Goal: Task Accomplishment & Management: Manage account settings

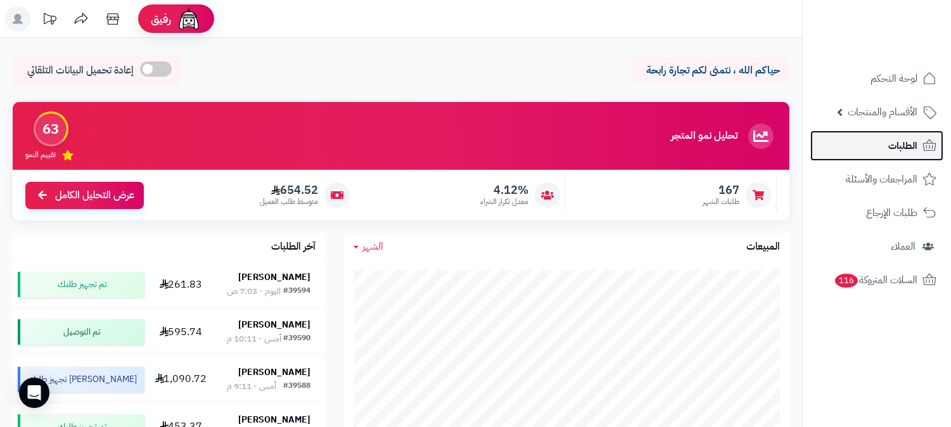
click at [906, 135] on link "الطلبات" at bounding box center [876, 145] width 133 height 30
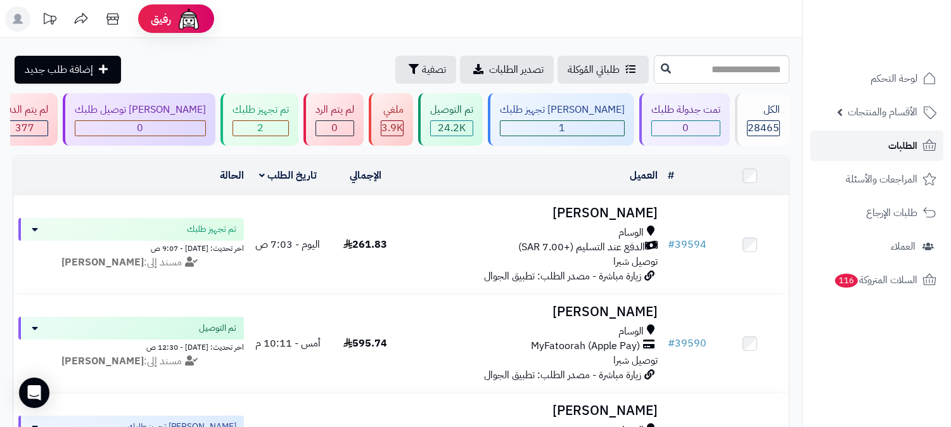
click at [887, 139] on link "الطلبات" at bounding box center [876, 145] width 133 height 30
click at [914, 143] on span "الطلبات" at bounding box center [902, 146] width 29 height 18
click at [887, 148] on link "الطلبات" at bounding box center [876, 145] width 133 height 30
click at [922, 143] on icon at bounding box center [929, 145] width 15 height 15
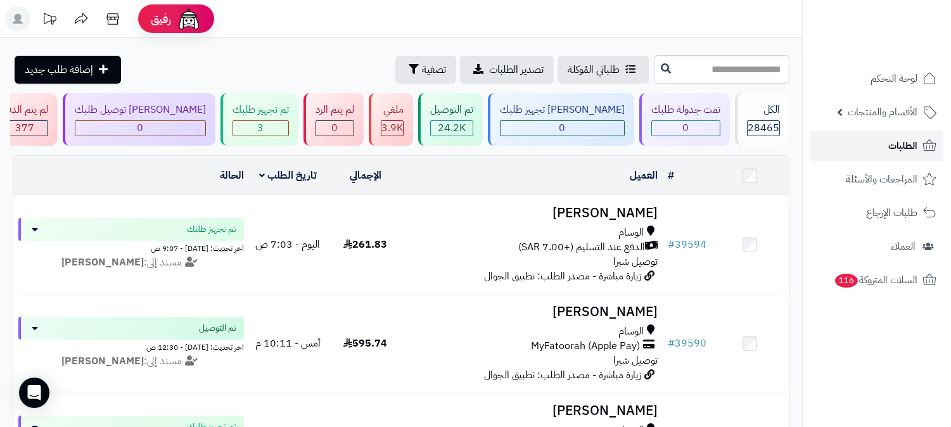
click at [922, 143] on icon at bounding box center [929, 145] width 15 height 15
click at [900, 153] on span "الطلبات" at bounding box center [902, 146] width 29 height 18
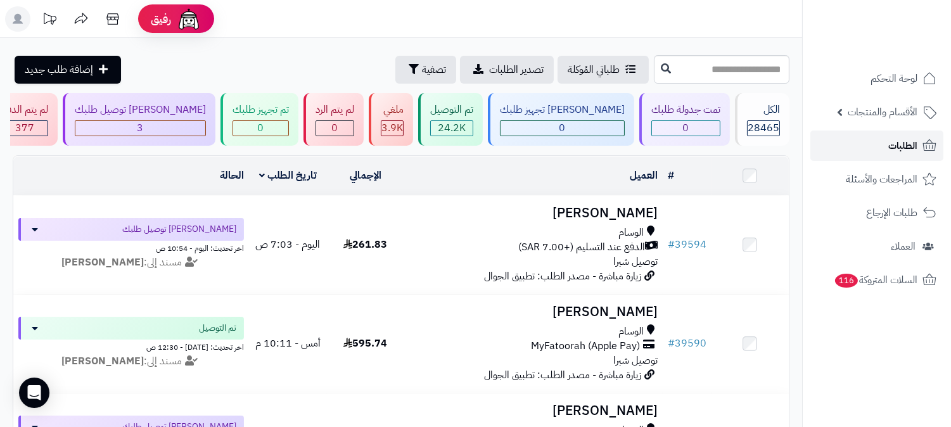
click at [916, 143] on span "الطلبات" at bounding box center [902, 146] width 29 height 18
click at [910, 148] on span "الطلبات" at bounding box center [902, 146] width 29 height 18
click at [926, 146] on icon at bounding box center [929, 145] width 15 height 15
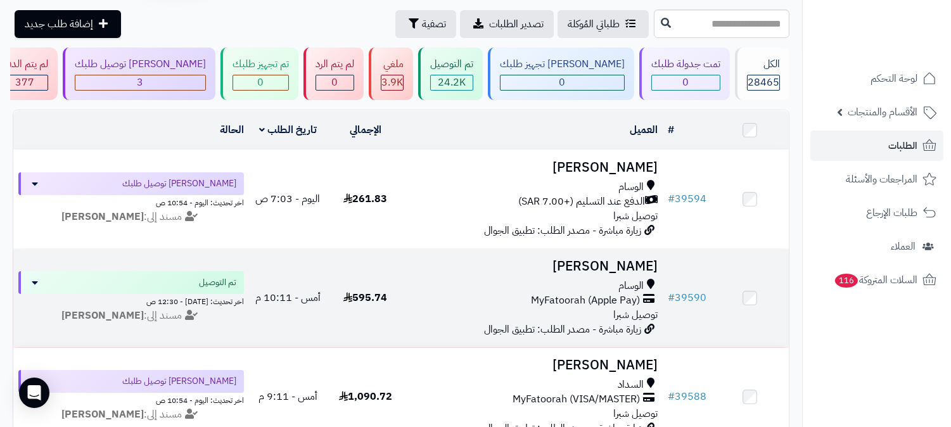
scroll to position [70, 0]
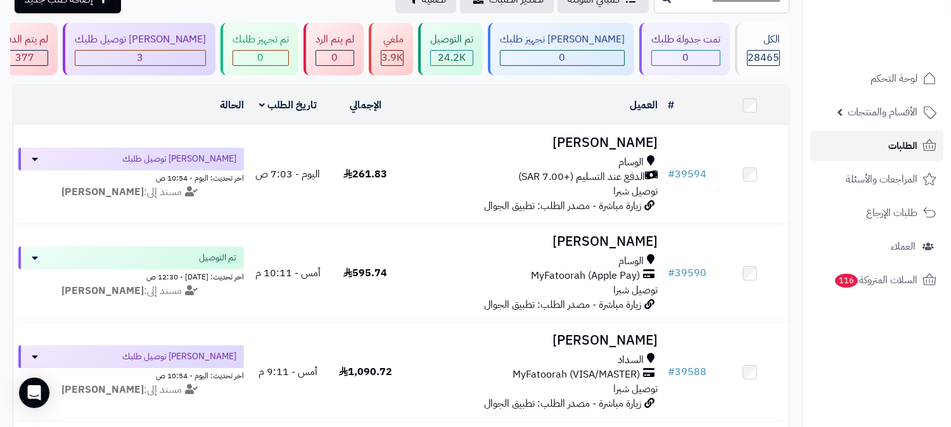
click at [900, 144] on span "الطلبات" at bounding box center [902, 146] width 29 height 18
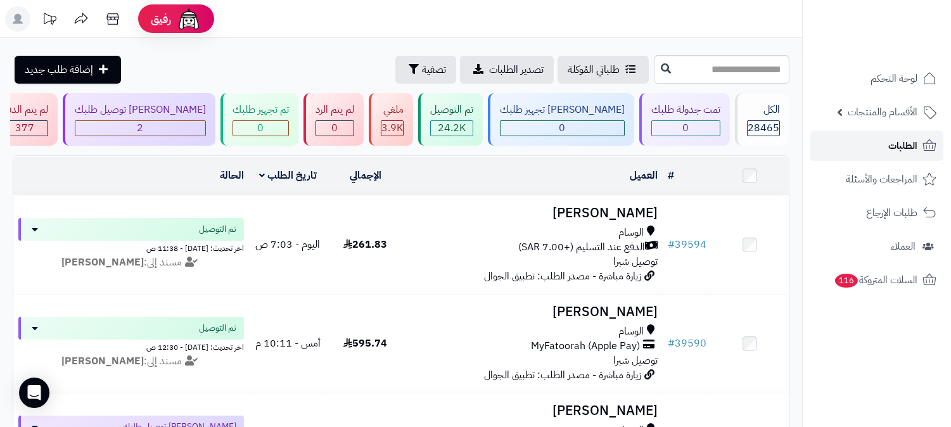
click at [898, 146] on span "الطلبات" at bounding box center [902, 146] width 29 height 18
click at [891, 154] on span "الطلبات" at bounding box center [902, 146] width 29 height 18
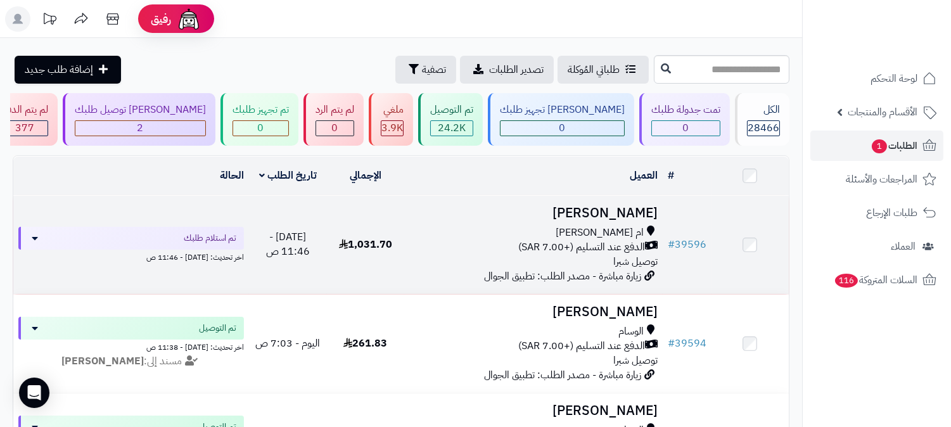
click at [634, 212] on h3 "[PERSON_NAME]" at bounding box center [533, 213] width 248 height 15
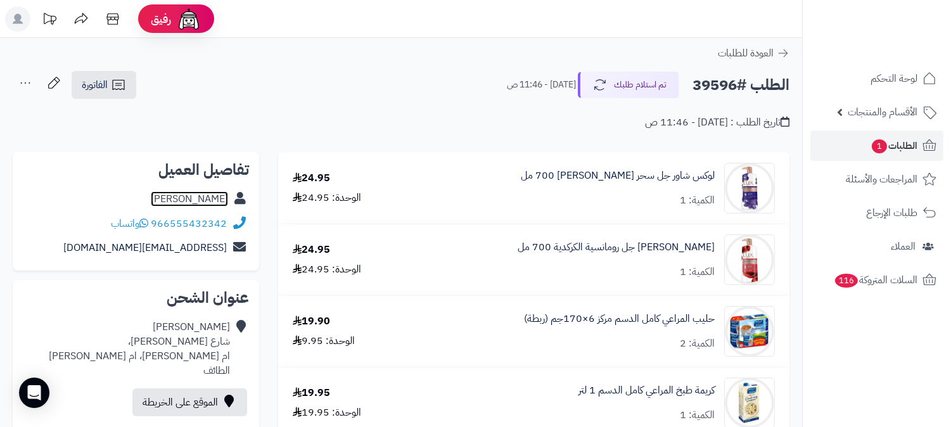
click at [199, 201] on link "رايد القرشي" at bounding box center [189, 198] width 77 height 15
click at [716, 91] on h2 "الطلب #39596" at bounding box center [740, 85] width 97 height 26
copy h2 "39596"
click at [903, 141] on span "الطلبات 1" at bounding box center [893, 146] width 47 height 18
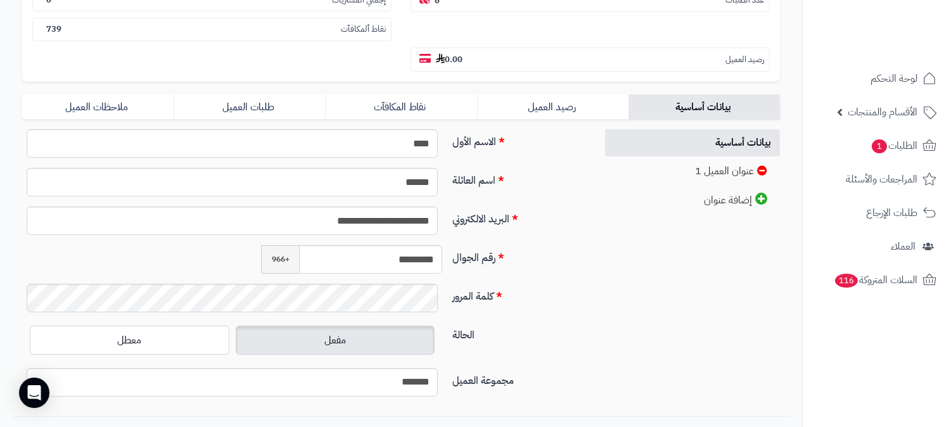
scroll to position [281, 0]
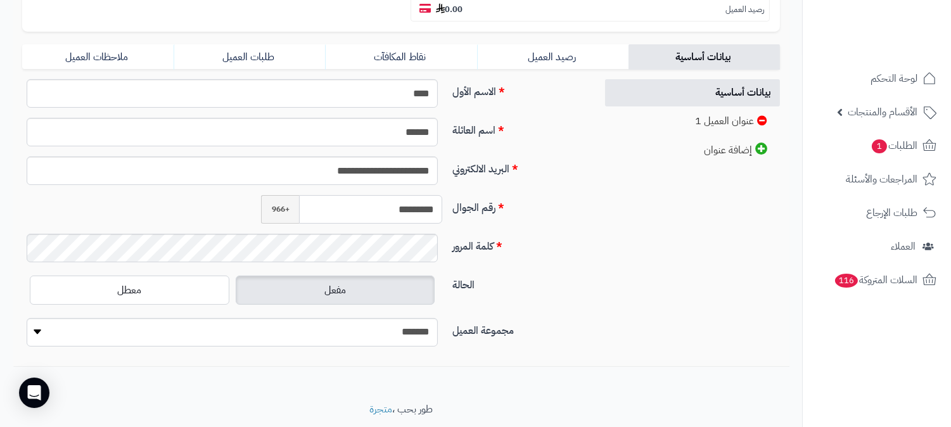
click at [412, 195] on input "*********" at bounding box center [370, 209] width 143 height 29
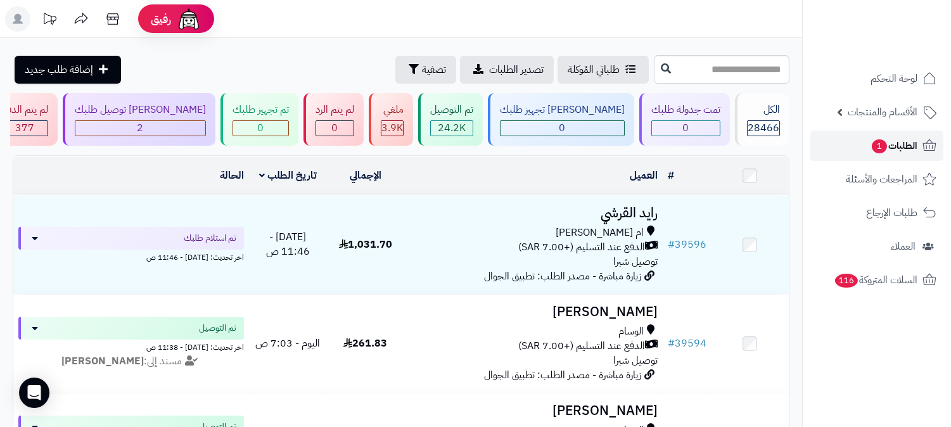
click at [910, 137] on span "الطلبات 1" at bounding box center [893, 146] width 47 height 18
click at [892, 141] on span "الطلبات 1" at bounding box center [893, 146] width 47 height 18
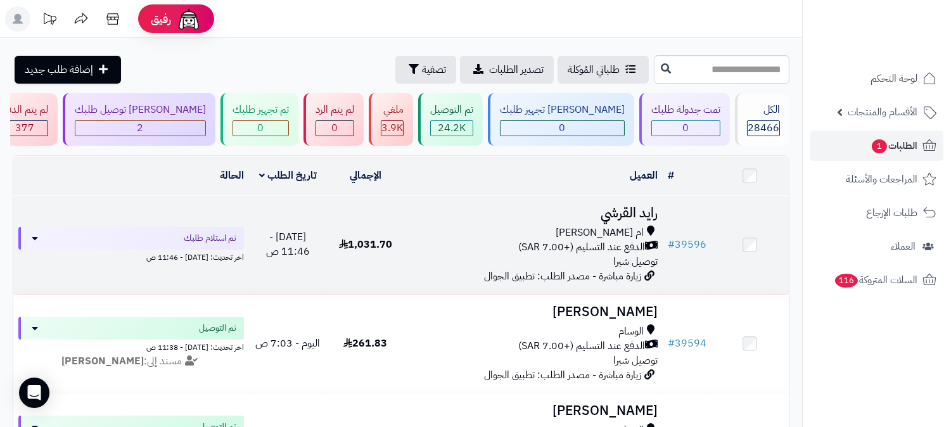
click at [620, 215] on h3 "رايد القرشي" at bounding box center [533, 213] width 248 height 15
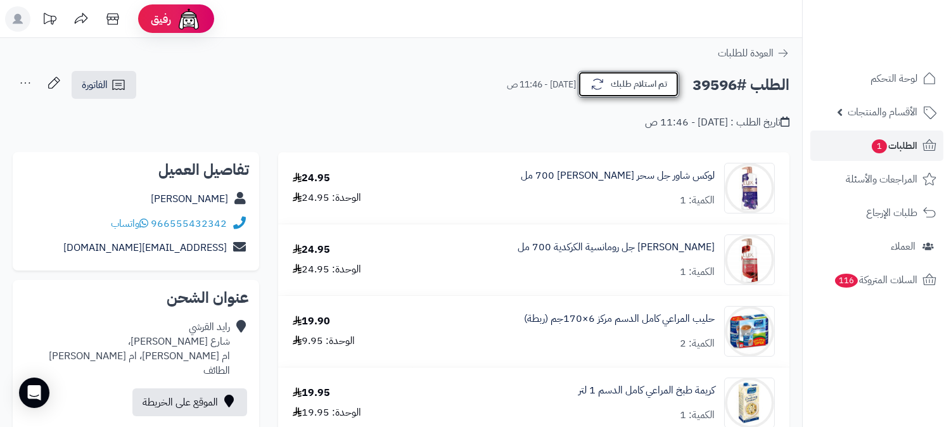
click at [661, 80] on button "تم استلام طلبك" at bounding box center [628, 84] width 101 height 27
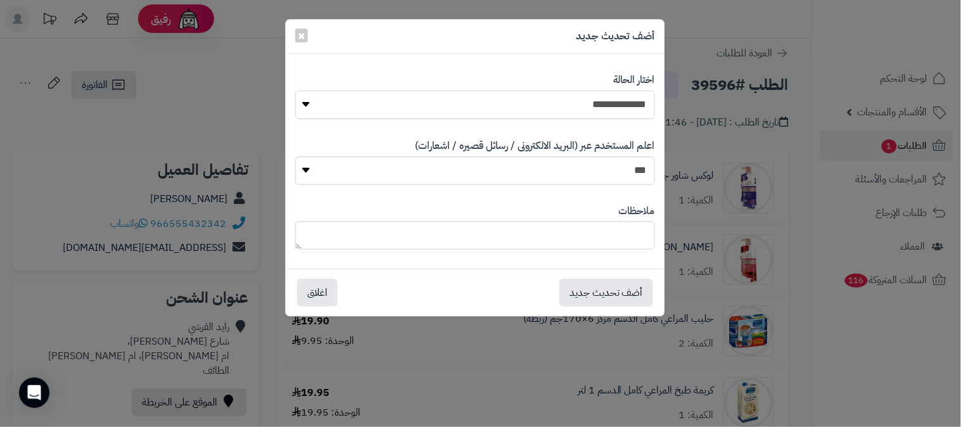
click at [627, 109] on select "**********" at bounding box center [475, 105] width 360 height 29
select select "*"
click at [295, 91] on select "**********" at bounding box center [475, 105] width 360 height 29
click at [642, 302] on button "أضف تحديث جديد" at bounding box center [606, 292] width 94 height 28
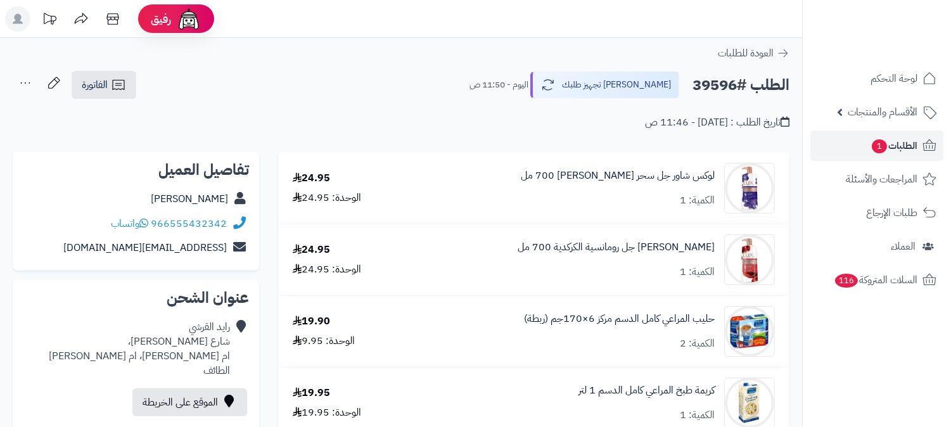
click at [22, 81] on icon at bounding box center [25, 82] width 25 height 25
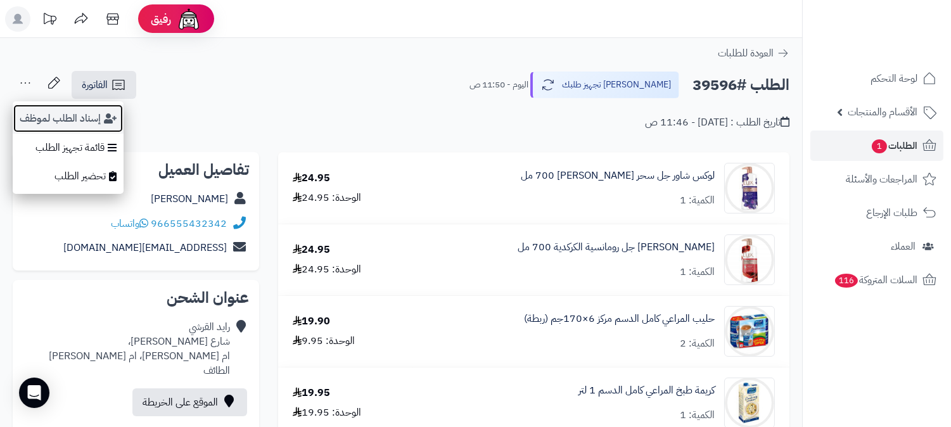
click at [80, 111] on button "إسناد الطلب لموظف" at bounding box center [68, 118] width 111 height 29
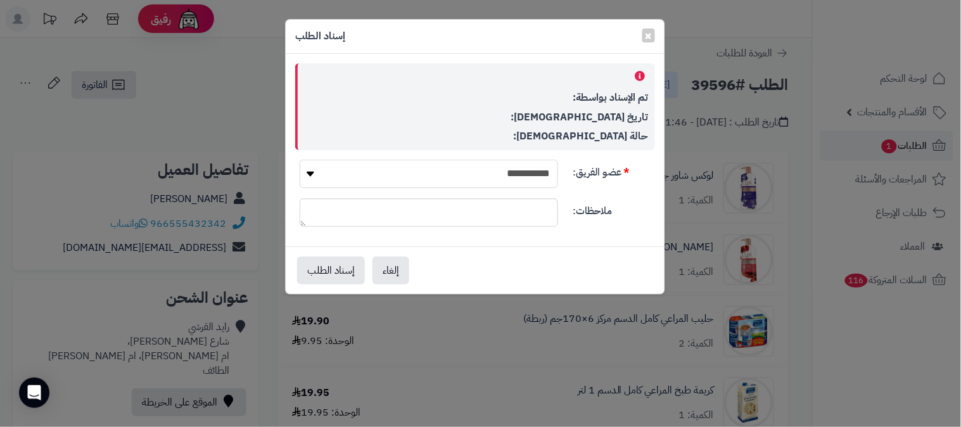
click at [507, 174] on select "**********" at bounding box center [429, 174] width 258 height 29
click at [351, 163] on select "**********" at bounding box center [429, 174] width 258 height 29
select select "**"
click at [300, 160] on select "**********" at bounding box center [429, 174] width 258 height 29
click at [331, 269] on button "إسناد الطلب" at bounding box center [331, 270] width 68 height 28
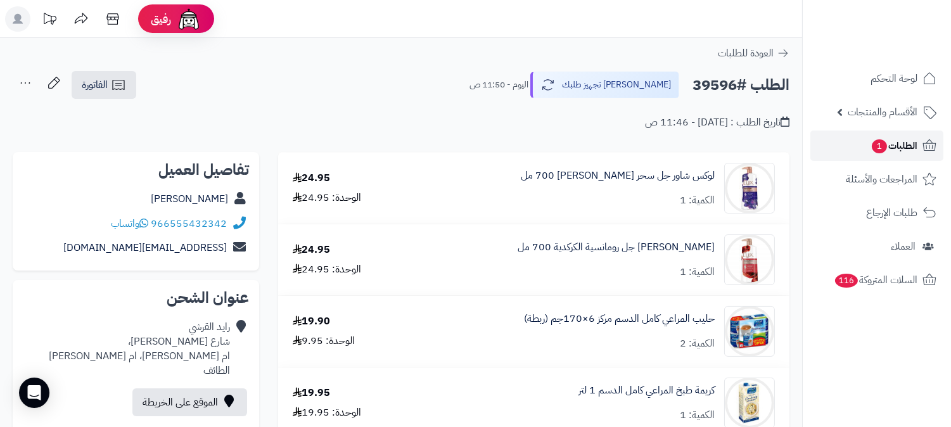
click at [913, 144] on span "الطلبات 1" at bounding box center [893, 146] width 47 height 18
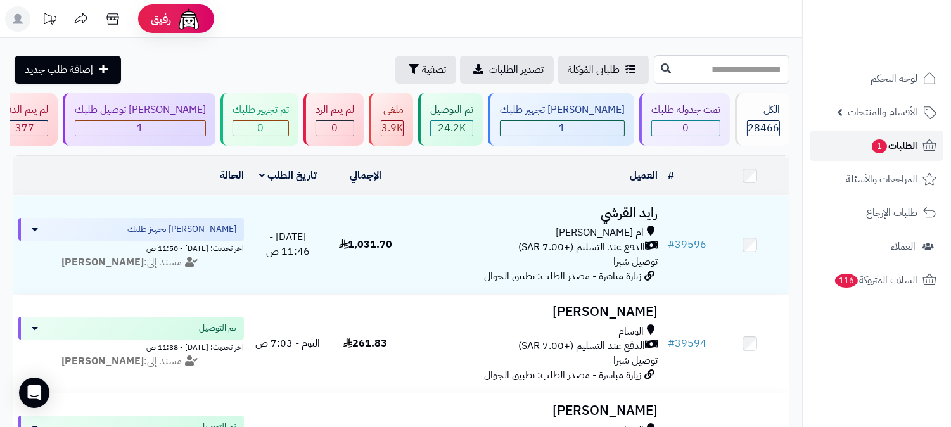
click at [922, 148] on icon at bounding box center [929, 145] width 15 height 15
click at [907, 151] on span "الطلبات" at bounding box center [902, 146] width 29 height 18
click at [907, 150] on span "الطلبات" at bounding box center [902, 146] width 29 height 18
click at [730, 83] on input "text" at bounding box center [722, 69] width 136 height 29
type input "*****"
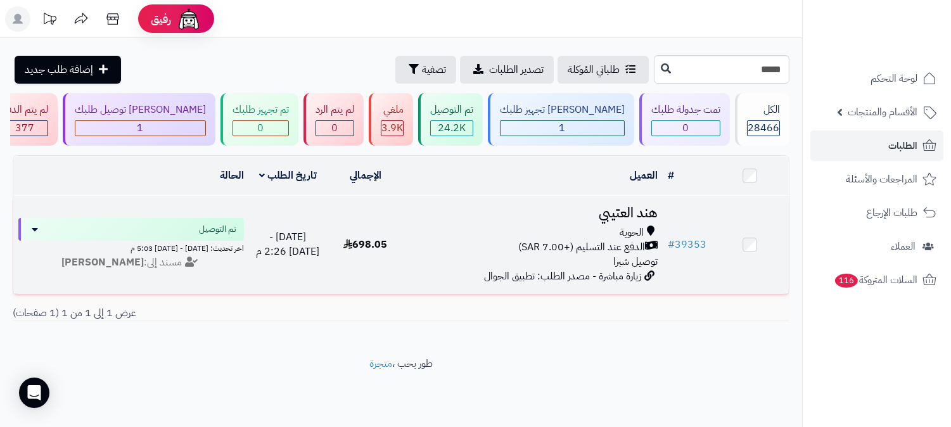
click at [642, 206] on h3 "هند العتيبي" at bounding box center [533, 213] width 248 height 15
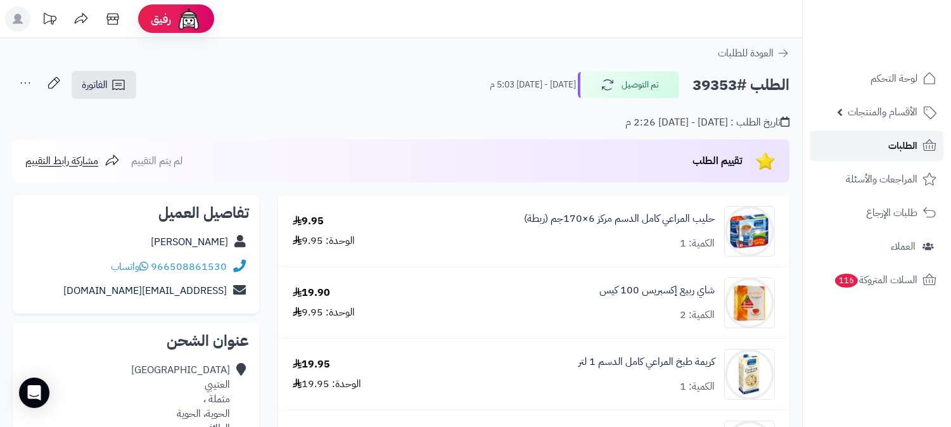
click at [905, 147] on span "الطلبات" at bounding box center [902, 146] width 29 height 18
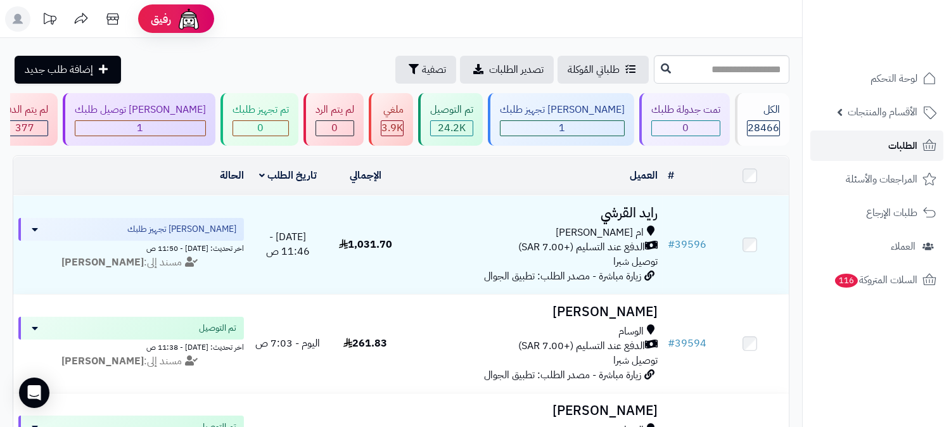
click at [898, 143] on span "الطلبات" at bounding box center [902, 146] width 29 height 18
click at [926, 135] on link "الطلبات" at bounding box center [876, 145] width 133 height 30
click at [926, 136] on link "الطلبات" at bounding box center [876, 145] width 133 height 30
click at [920, 144] on link "الطلبات" at bounding box center [876, 145] width 133 height 30
click at [882, 144] on link "الطلبات" at bounding box center [876, 145] width 133 height 30
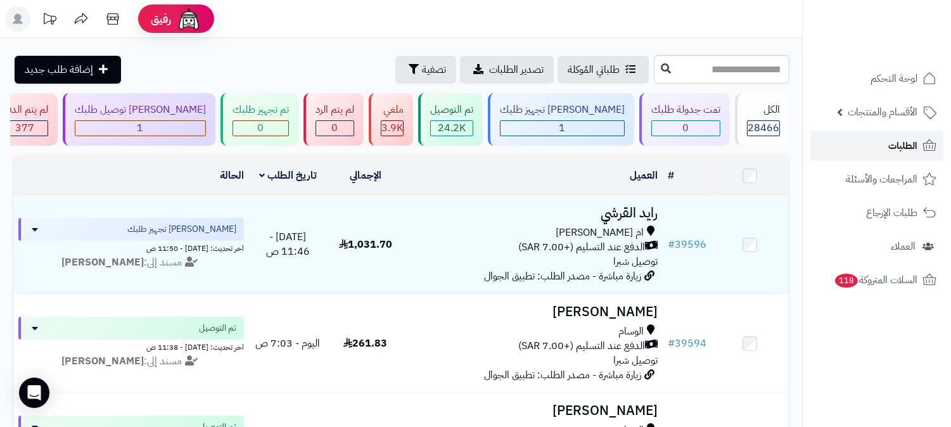
click at [911, 138] on span "الطلبات" at bounding box center [902, 146] width 29 height 18
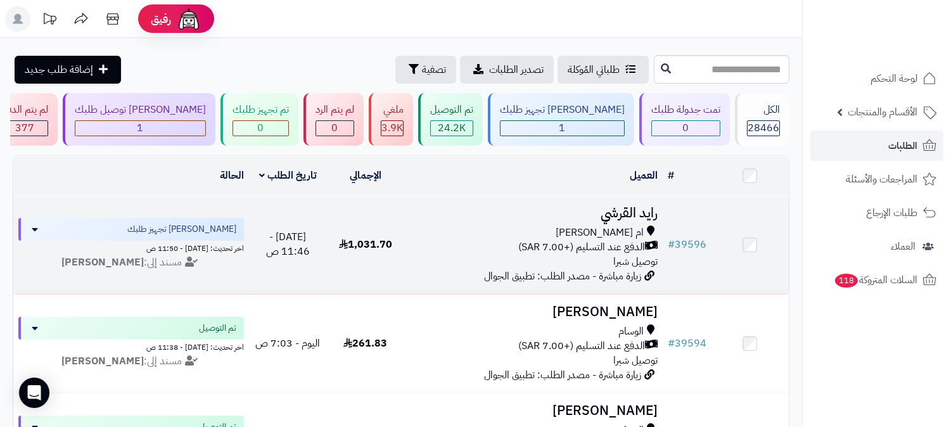
click at [643, 210] on h3 "رايد القرشي" at bounding box center [533, 213] width 248 height 15
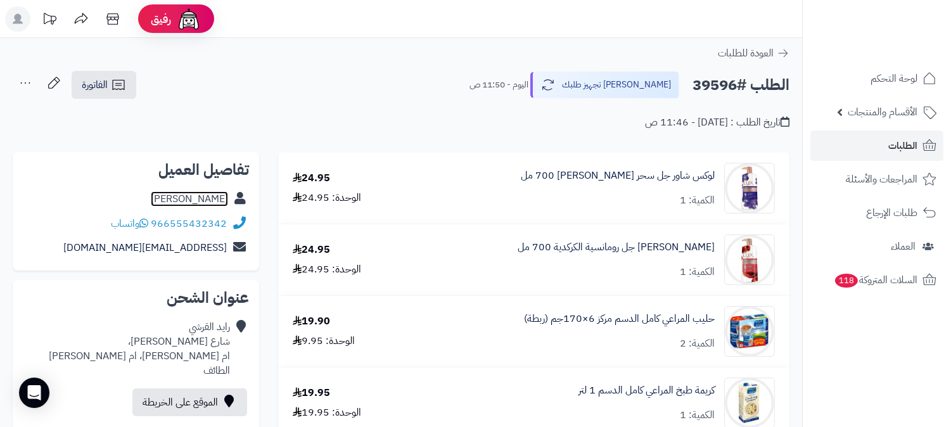
click at [215, 200] on link "[PERSON_NAME]" at bounding box center [189, 198] width 77 height 15
click at [886, 139] on link "الطلبات" at bounding box center [876, 145] width 133 height 30
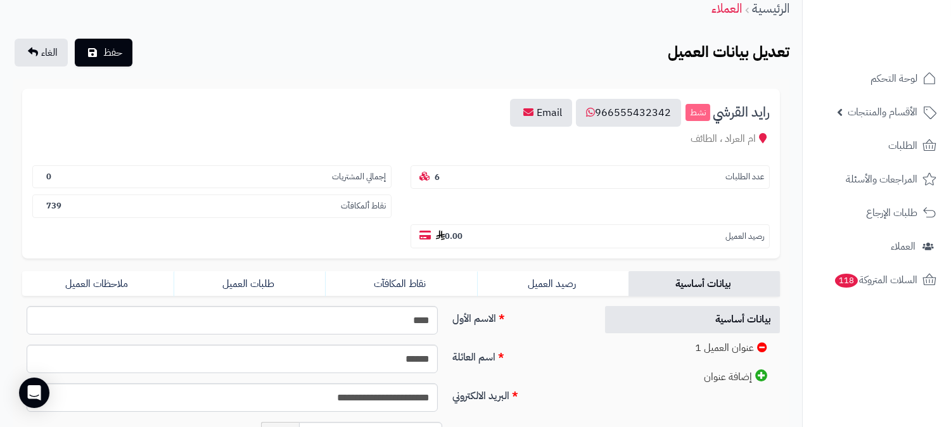
scroll to position [70, 0]
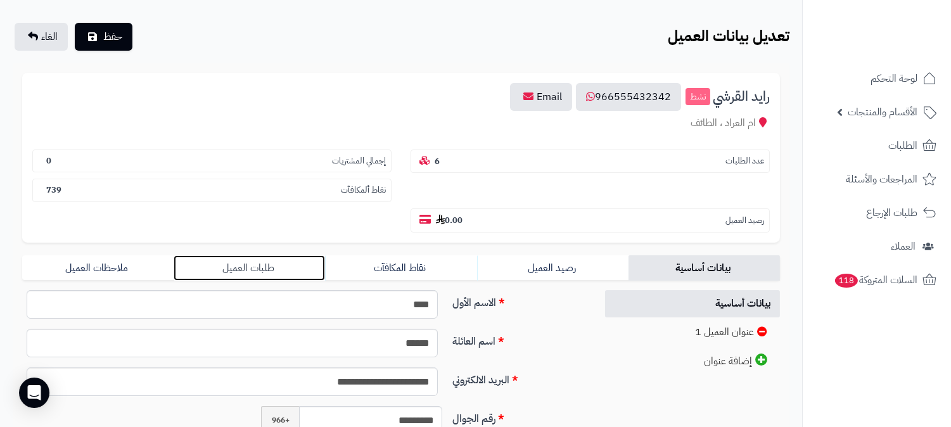
click at [244, 255] on link "طلبات العميل" at bounding box center [249, 267] width 151 height 25
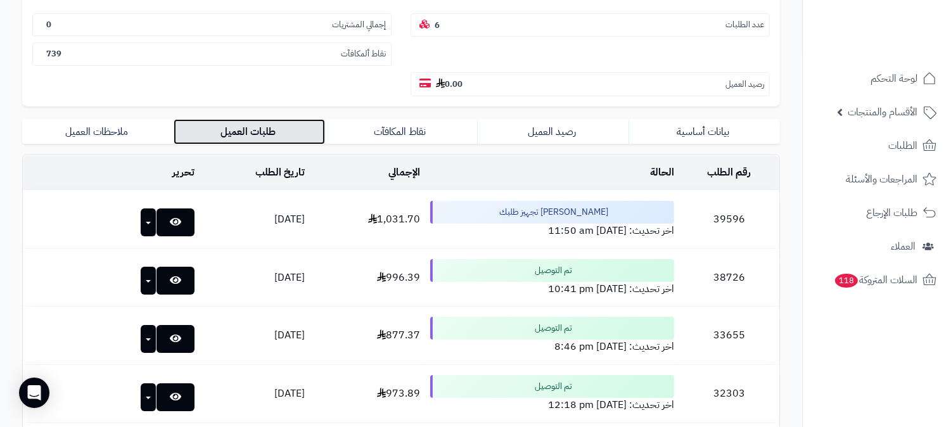
scroll to position [211, 0]
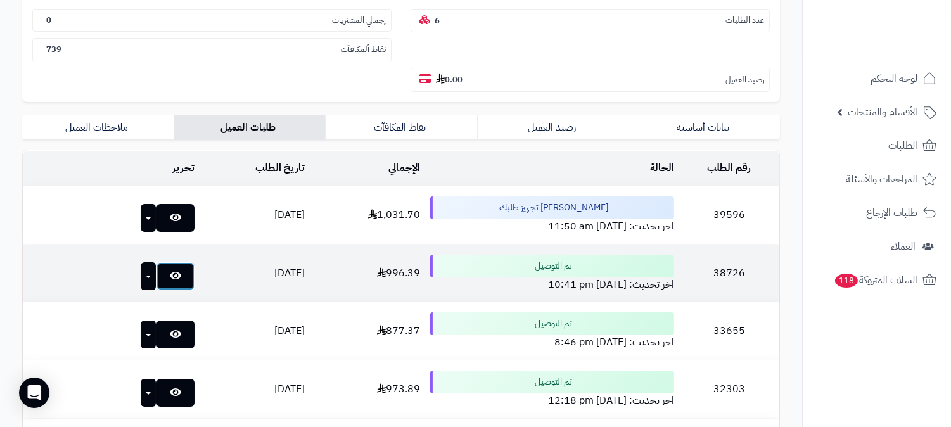
click at [170, 271] on icon at bounding box center [175, 276] width 11 height 10
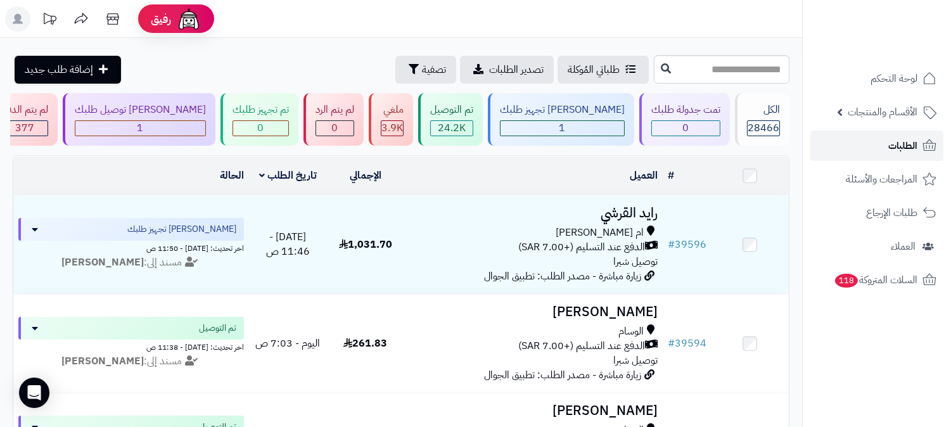
click at [877, 155] on link "الطلبات" at bounding box center [876, 145] width 133 height 30
click at [904, 140] on span "الطلبات" at bounding box center [902, 146] width 29 height 18
click at [904, 139] on span "الطلبات" at bounding box center [902, 146] width 29 height 18
click at [865, 155] on link "الطلبات" at bounding box center [876, 145] width 133 height 30
click at [875, 147] on link "الطلبات" at bounding box center [876, 145] width 133 height 30
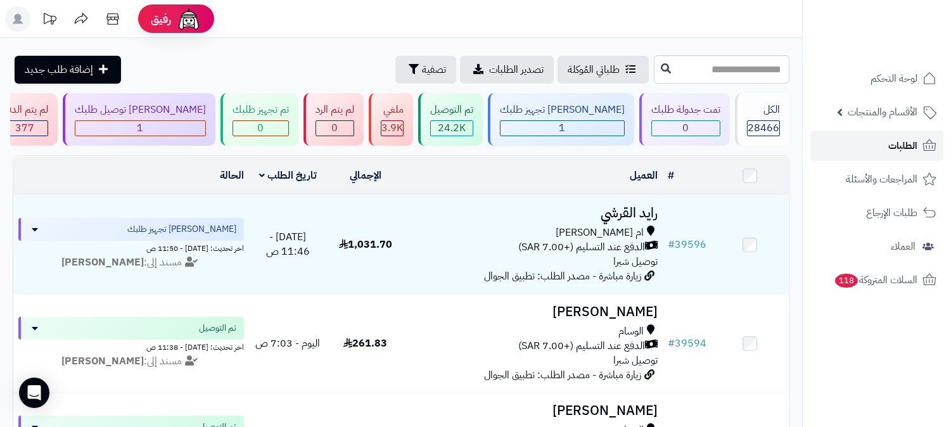
click at [879, 150] on link "الطلبات" at bounding box center [876, 145] width 133 height 30
click at [901, 142] on span "الطلبات" at bounding box center [902, 146] width 29 height 18
